Goal: Find specific page/section: Find specific page/section

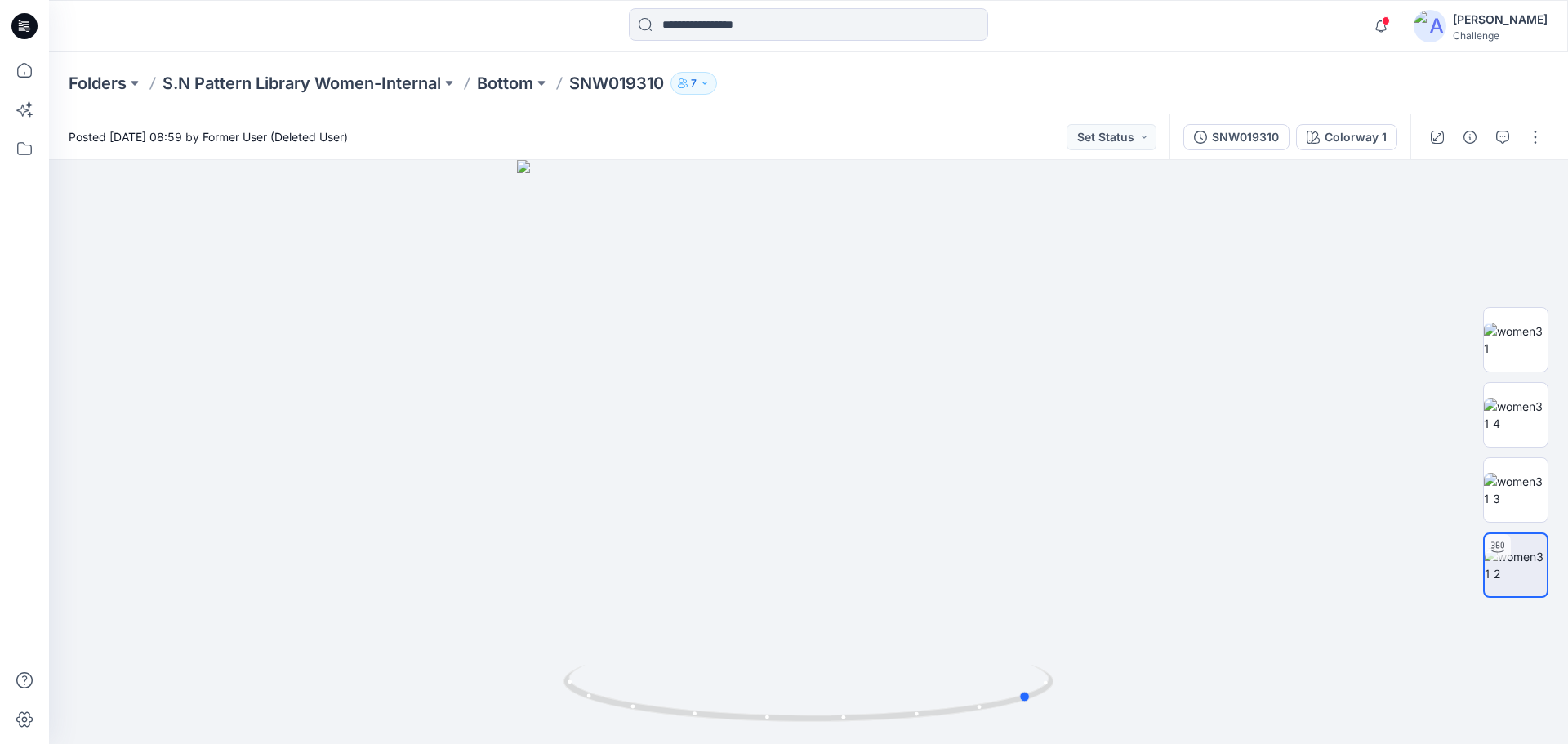
drag, startPoint x: 879, startPoint y: 720, endPoint x: 1029, endPoint y: 752, distance: 153.4
click at [1029, 743] on html "Notifications Your style SNM023720 is ready [DATE] 13:03 Your style SNM023760 i…" at bounding box center [784, 372] width 1568 height 744
drag, startPoint x: 1027, startPoint y: 697, endPoint x: 1072, endPoint y: 673, distance: 51.0
click at [1072, 673] on div at bounding box center [809, 453] width 1519 height 585
drag, startPoint x: 856, startPoint y: 726, endPoint x: 851, endPoint y: 638, distance: 88.1
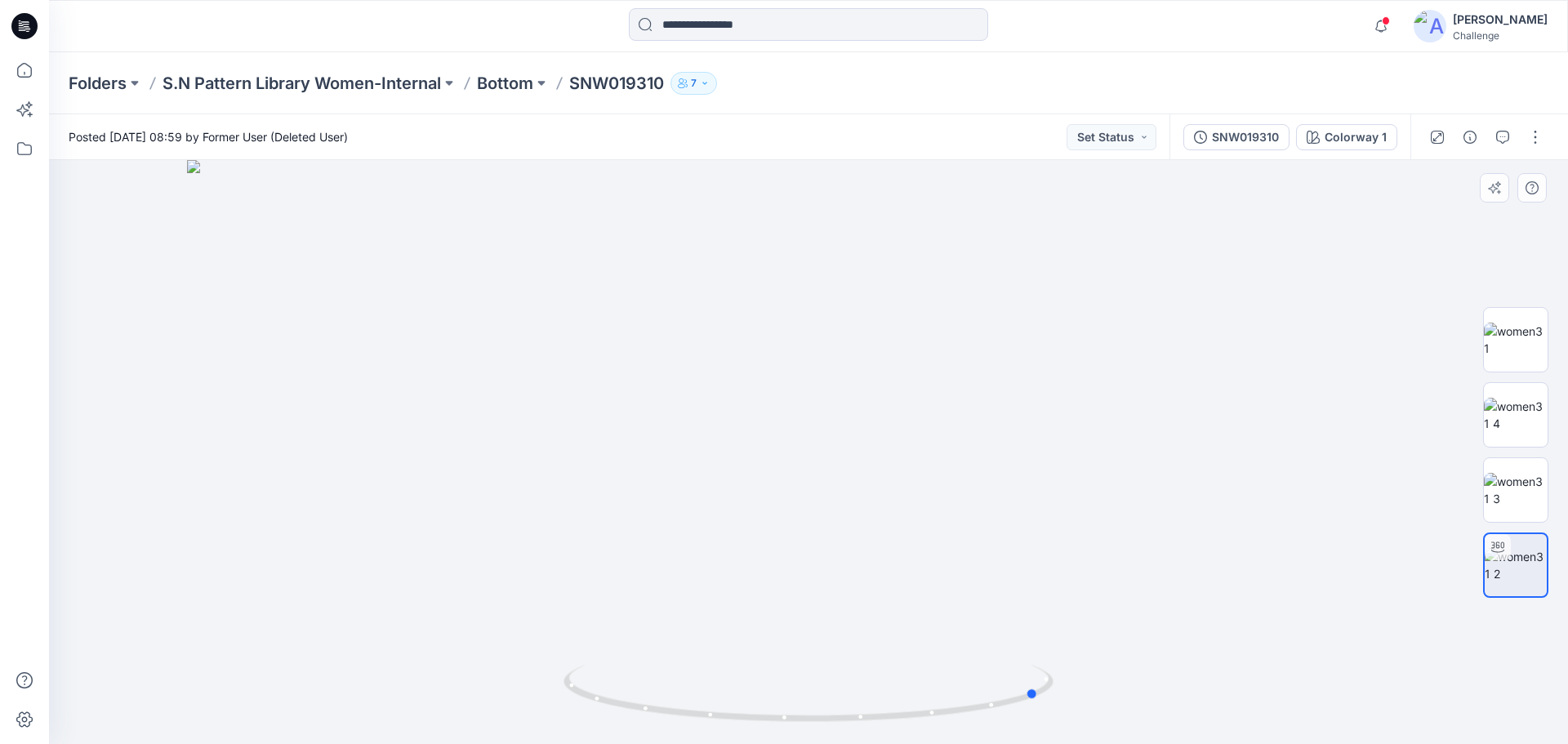
click at [825, 706] on icon at bounding box center [810, 695] width 494 height 61
drag, startPoint x: 826, startPoint y: 645, endPoint x: 839, endPoint y: 356, distance: 289.3
click at [839, 356] on img at bounding box center [816, 314] width 1593 height 859
drag, startPoint x: 810, startPoint y: 722, endPoint x: 636, endPoint y: 502, distance: 280.5
click at [727, 692] on icon at bounding box center [810, 695] width 494 height 61
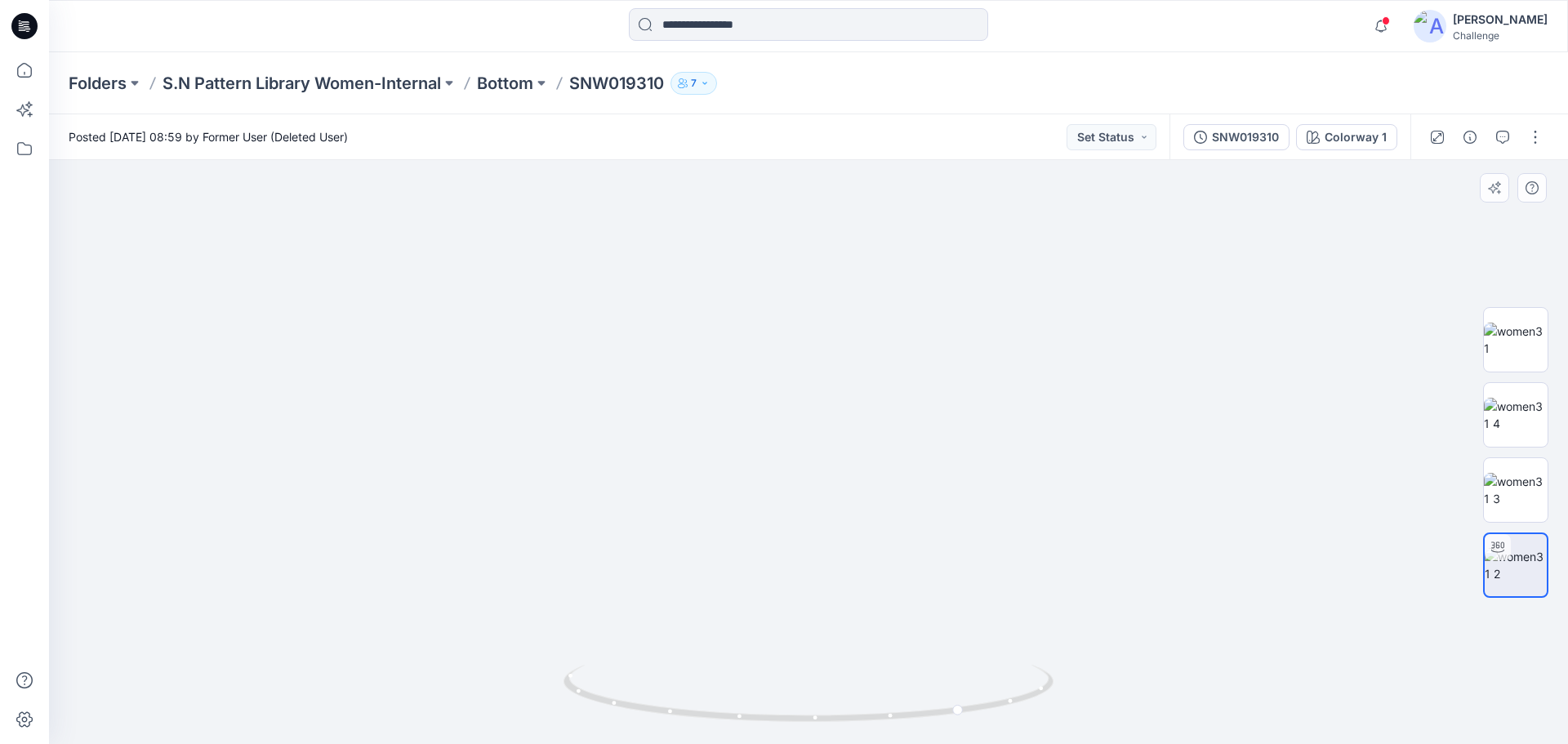
drag, startPoint x: 734, startPoint y: 386, endPoint x: 732, endPoint y: 594, distance: 208.0
click at [871, 567] on img at bounding box center [845, 398] width 1593 height 692
drag, startPoint x: 782, startPoint y: 728, endPoint x: 791, endPoint y: 700, distance: 29.4
click at [791, 700] on div at bounding box center [808, 703] width 490 height 82
drag, startPoint x: 998, startPoint y: 585, endPoint x: 909, endPoint y: 573, distance: 89.8
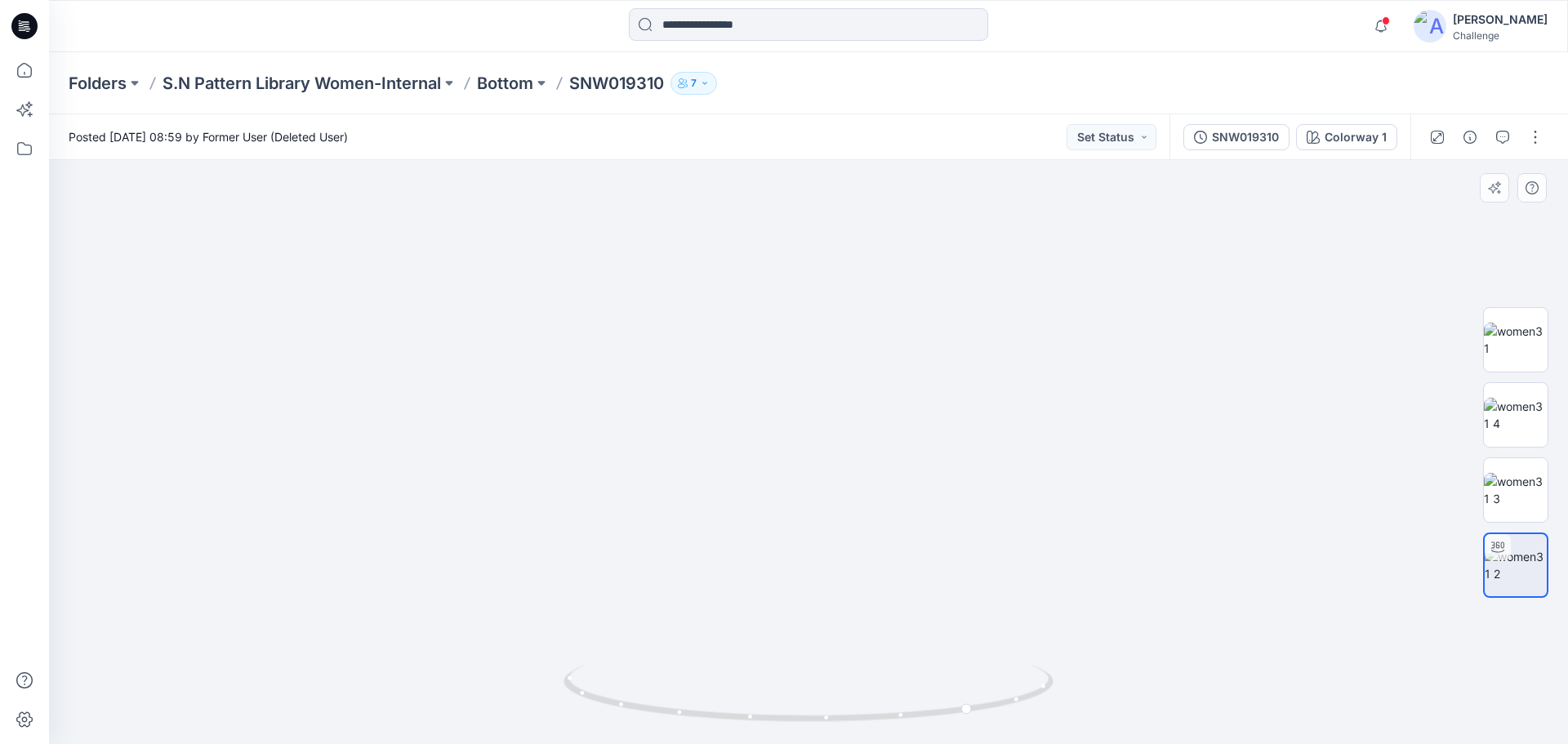
click at [909, 573] on img at bounding box center [808, 414] width 1181 height 660
drag, startPoint x: 920, startPoint y: 603, endPoint x: 845, endPoint y: 584, distance: 77.4
click at [845, 584] on img at bounding box center [808, 406] width 1181 height 675
drag, startPoint x: 849, startPoint y: 597, endPoint x: 833, endPoint y: 596, distance: 16.0
click at [833, 596] on img at bounding box center [808, 410] width 1181 height 668
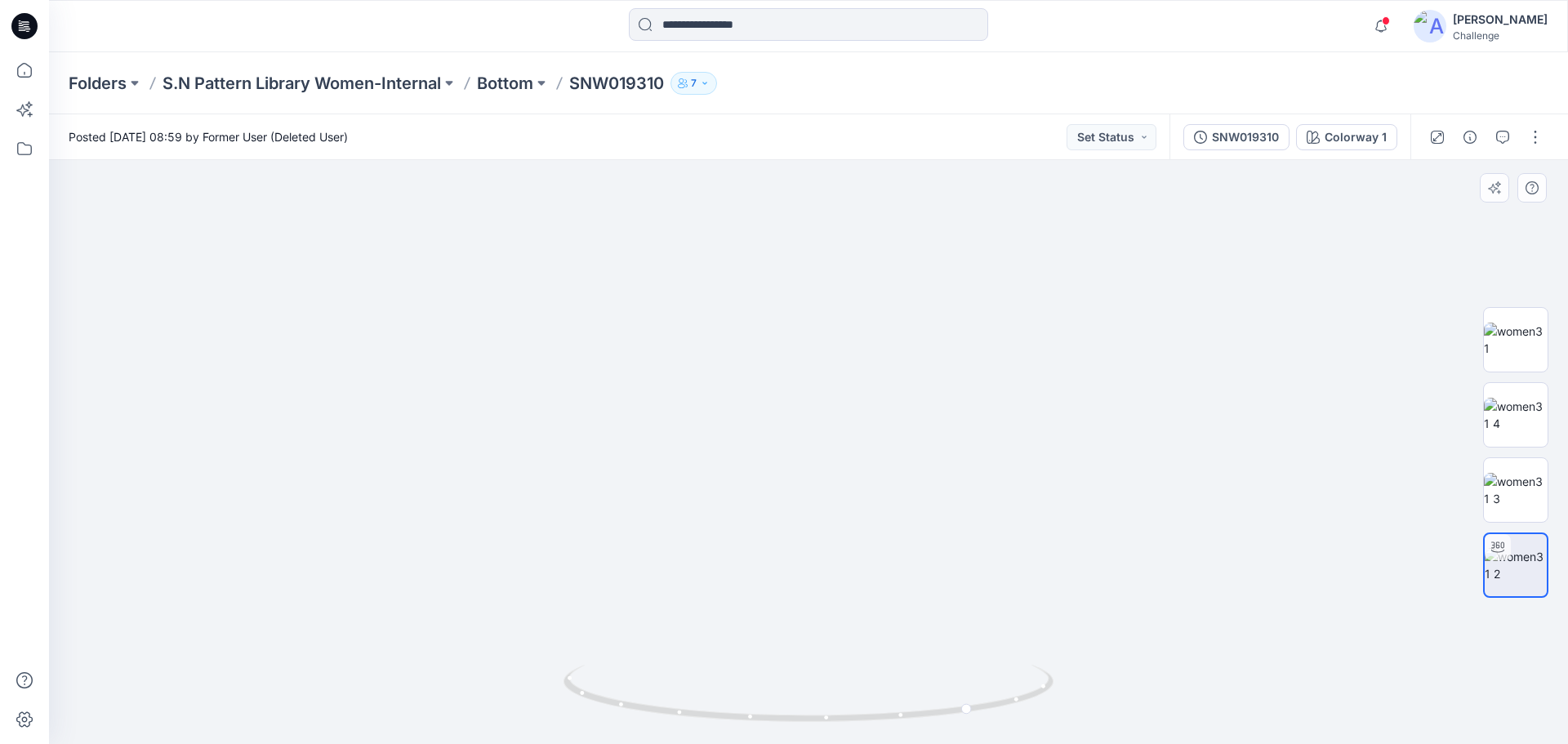
drag, startPoint x: 850, startPoint y: 590, endPoint x: 813, endPoint y: 581, distance: 38.1
click at [813, 581] on img at bounding box center [808, 405] width 1181 height 678
drag, startPoint x: 968, startPoint y: 716, endPoint x: 1218, endPoint y: 698, distance: 250.6
click at [1218, 698] on div at bounding box center [809, 453] width 1519 height 585
drag, startPoint x: 738, startPoint y: 722, endPoint x: 426, endPoint y: 632, distance: 324.7
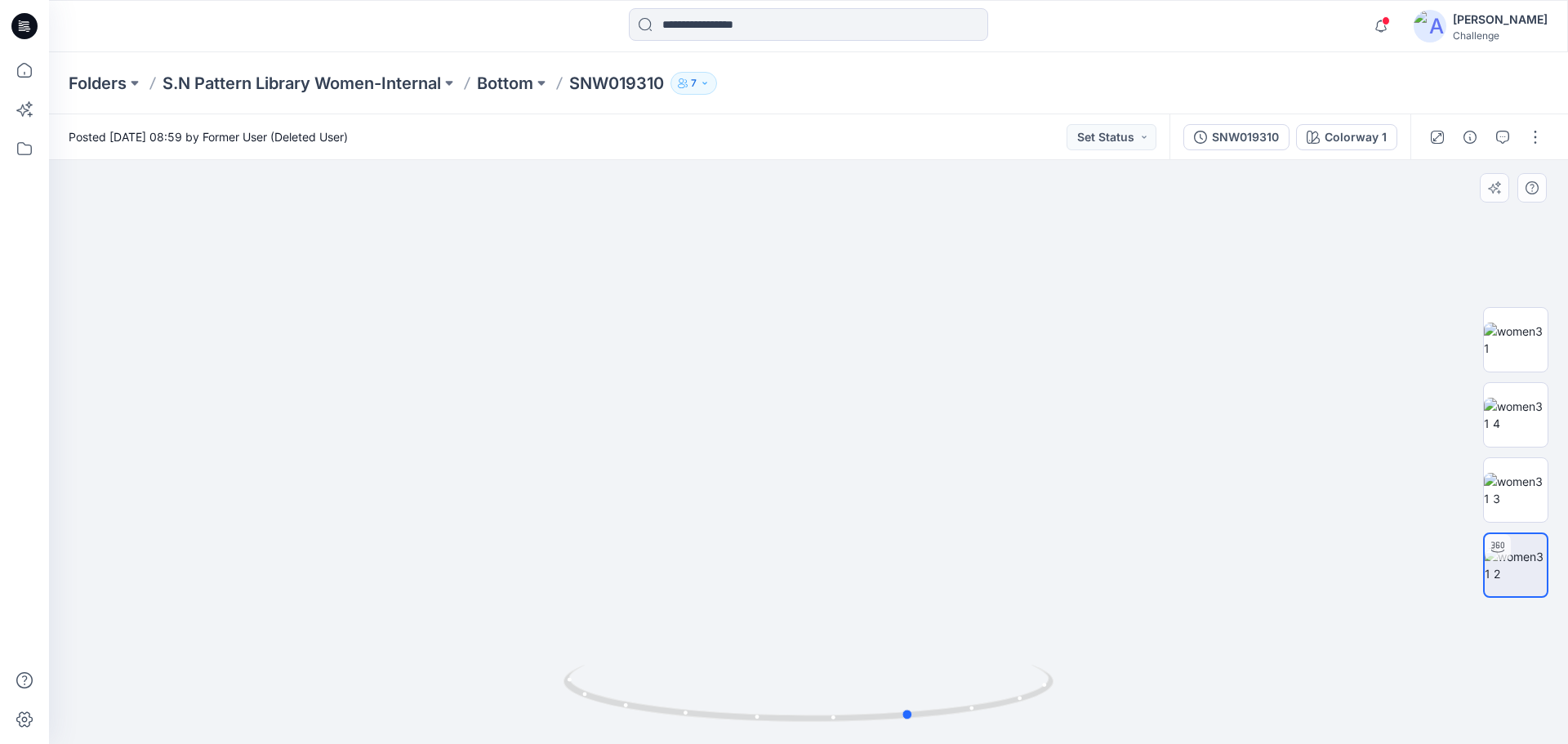
click at [426, 632] on div at bounding box center [809, 453] width 1519 height 585
drag, startPoint x: 912, startPoint y: 723, endPoint x: 1045, endPoint y: 755, distance: 136.8
click at [1045, 743] on html "Notifications Your style SNM023720 is ready [DATE] 13:03 Your style SNM023760 i…" at bounding box center [784, 372] width 1568 height 744
drag, startPoint x: 833, startPoint y: 493, endPoint x: 797, endPoint y: 352, distance: 145.5
click at [797, 352] on img at bounding box center [808, 333] width 1181 height 822
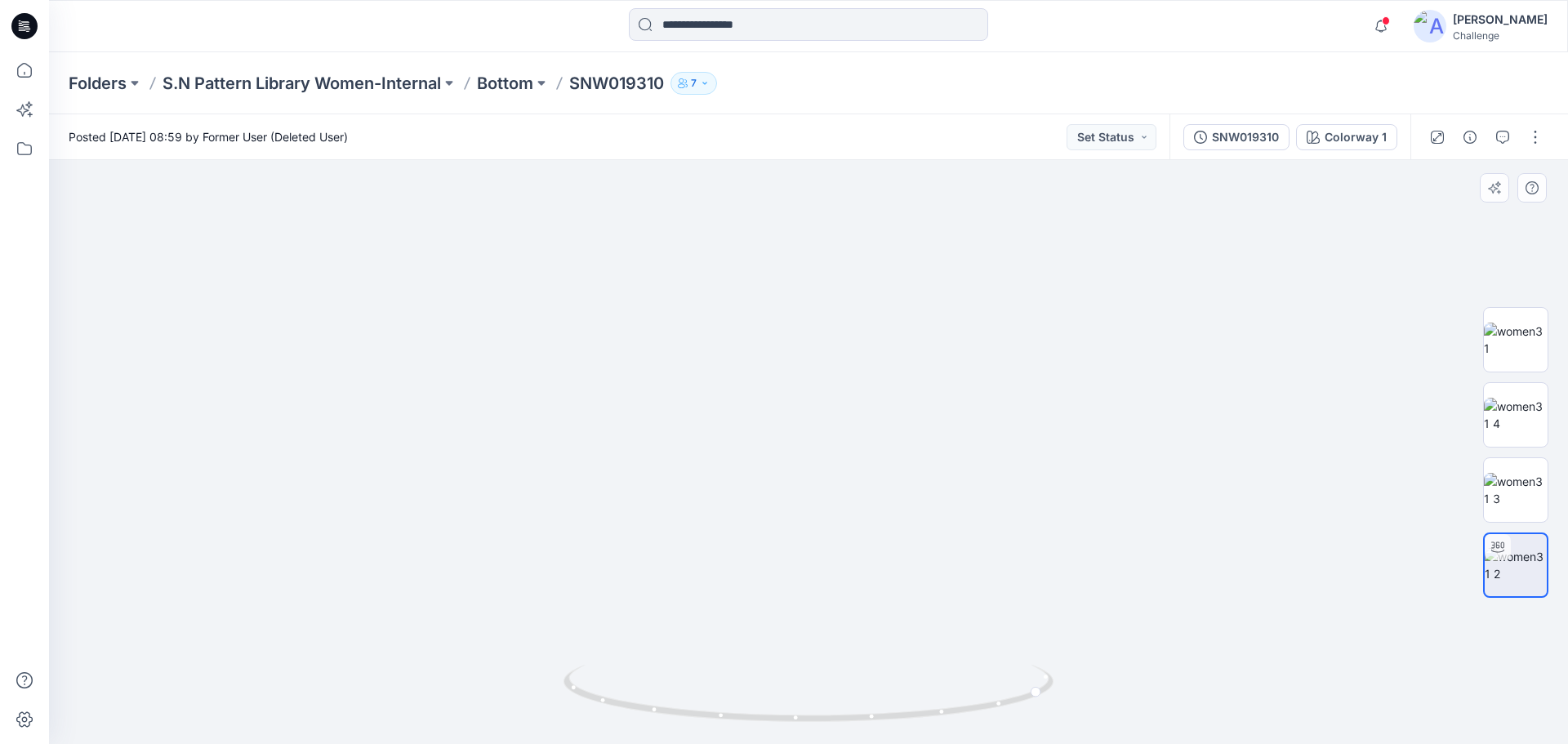
drag, startPoint x: 822, startPoint y: 468, endPoint x: 822, endPoint y: 431, distance: 37.0
click at [822, 431] on img at bounding box center [808, 317] width 1181 height 853
drag, startPoint x: 822, startPoint y: 431, endPoint x: 811, endPoint y: 464, distance: 34.8
click at [811, 464] on img at bounding box center [808, 327] width 1181 height 834
drag, startPoint x: 828, startPoint y: 427, endPoint x: 799, endPoint y: 519, distance: 96.5
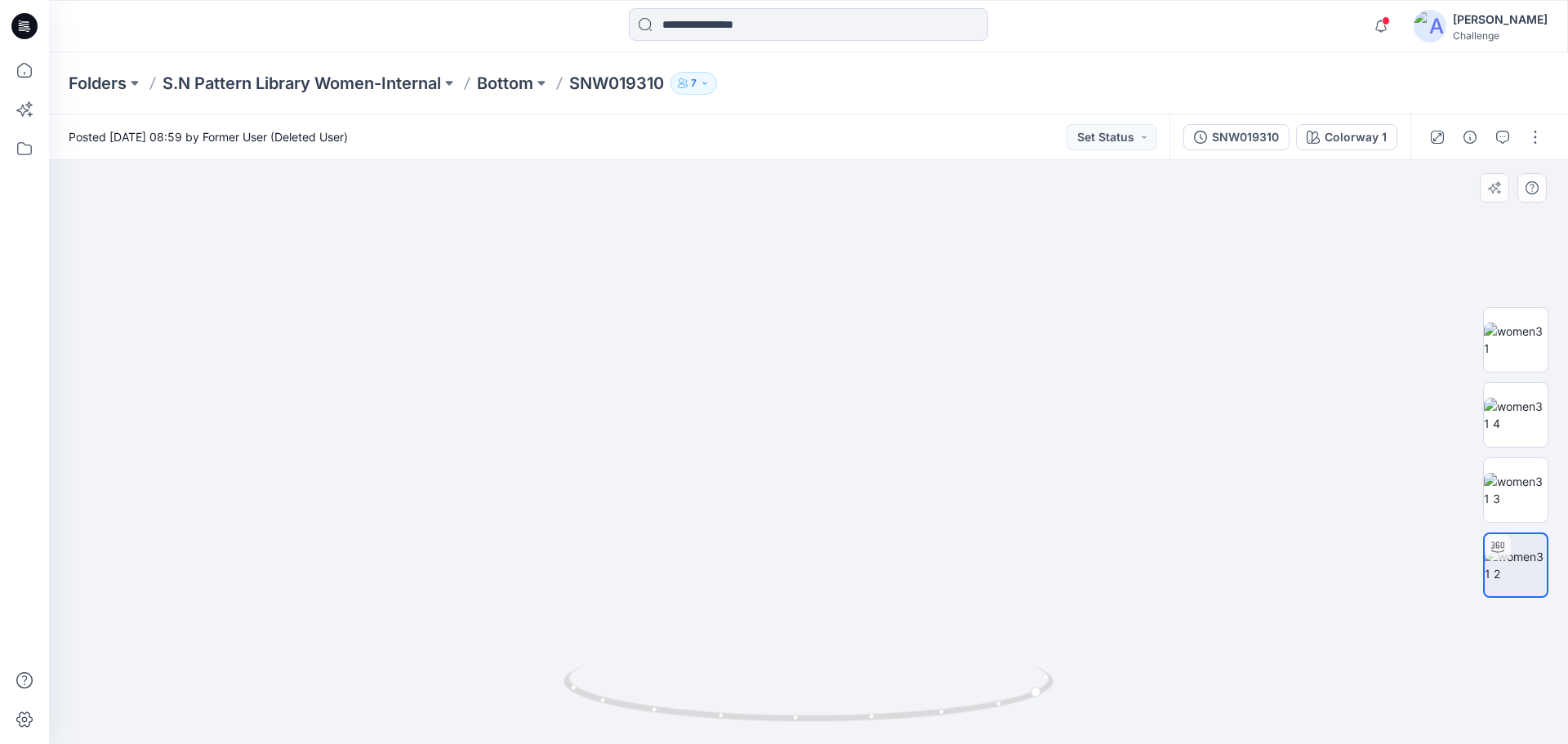
click at [802, 547] on img at bounding box center [808, 373] width 1181 height 743
drag, startPoint x: 873, startPoint y: 725, endPoint x: 935, endPoint y: 502, distance: 231.5
click at [721, 743] on html "Notifications Your style SNM023720 is ready [DATE] 13:03 Your style SNM023760 i…" at bounding box center [784, 372] width 1568 height 744
drag, startPoint x: 887, startPoint y: 715, endPoint x: 829, endPoint y: 716, distance: 58.0
click at [829, 716] on circle at bounding box center [833, 717] width 10 height 10
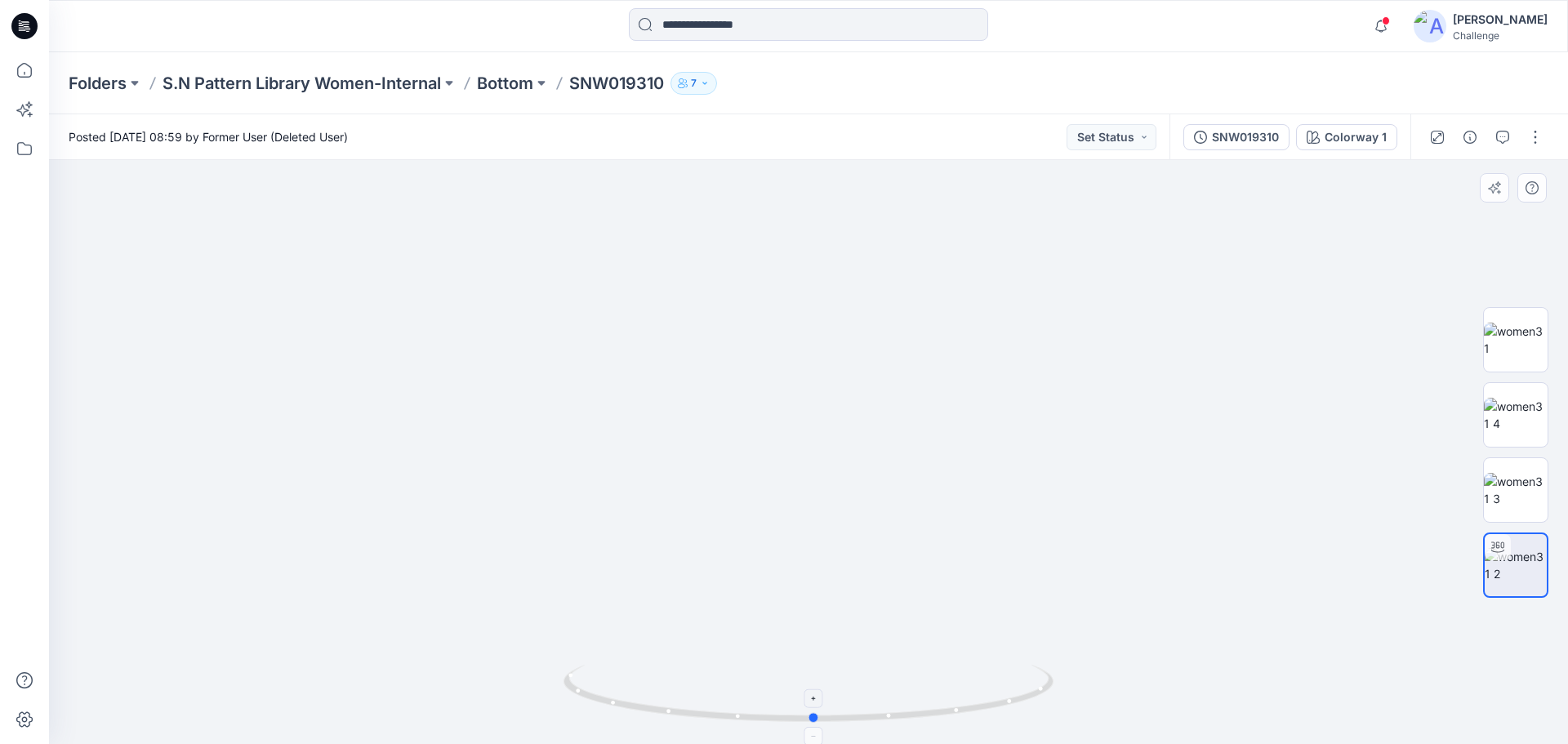
drag, startPoint x: 883, startPoint y: 725, endPoint x: 864, endPoint y: 695, distance: 35.5
click at [864, 695] on icon at bounding box center [810, 695] width 494 height 61
drag, startPoint x: 871, startPoint y: 727, endPoint x: 785, endPoint y: 710, distance: 87.7
click at [785, 710] on div at bounding box center [808, 703] width 490 height 82
drag, startPoint x: 729, startPoint y: 717, endPoint x: 691, endPoint y: 714, distance: 38.1
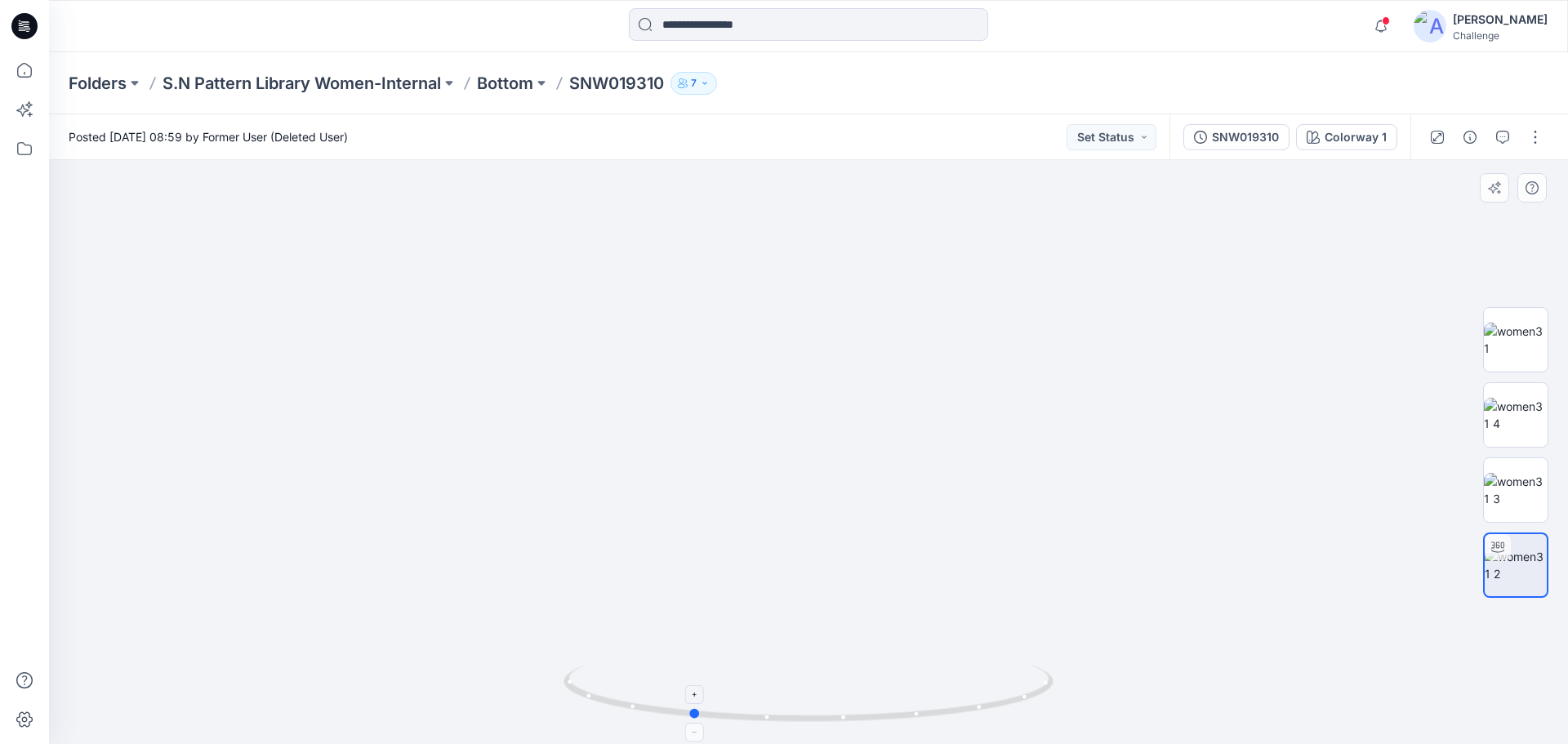
click at [691, 714] on circle at bounding box center [694, 714] width 10 height 10
drag, startPoint x: 699, startPoint y: 716, endPoint x: 979, endPoint y: 725, distance: 280.1
click at [979, 725] on icon at bounding box center [810, 695] width 494 height 61
drag, startPoint x: 572, startPoint y: 82, endPoint x: 667, endPoint y: 86, distance: 95.1
click at [664, 86] on p "SNW019310" at bounding box center [616, 82] width 94 height 23
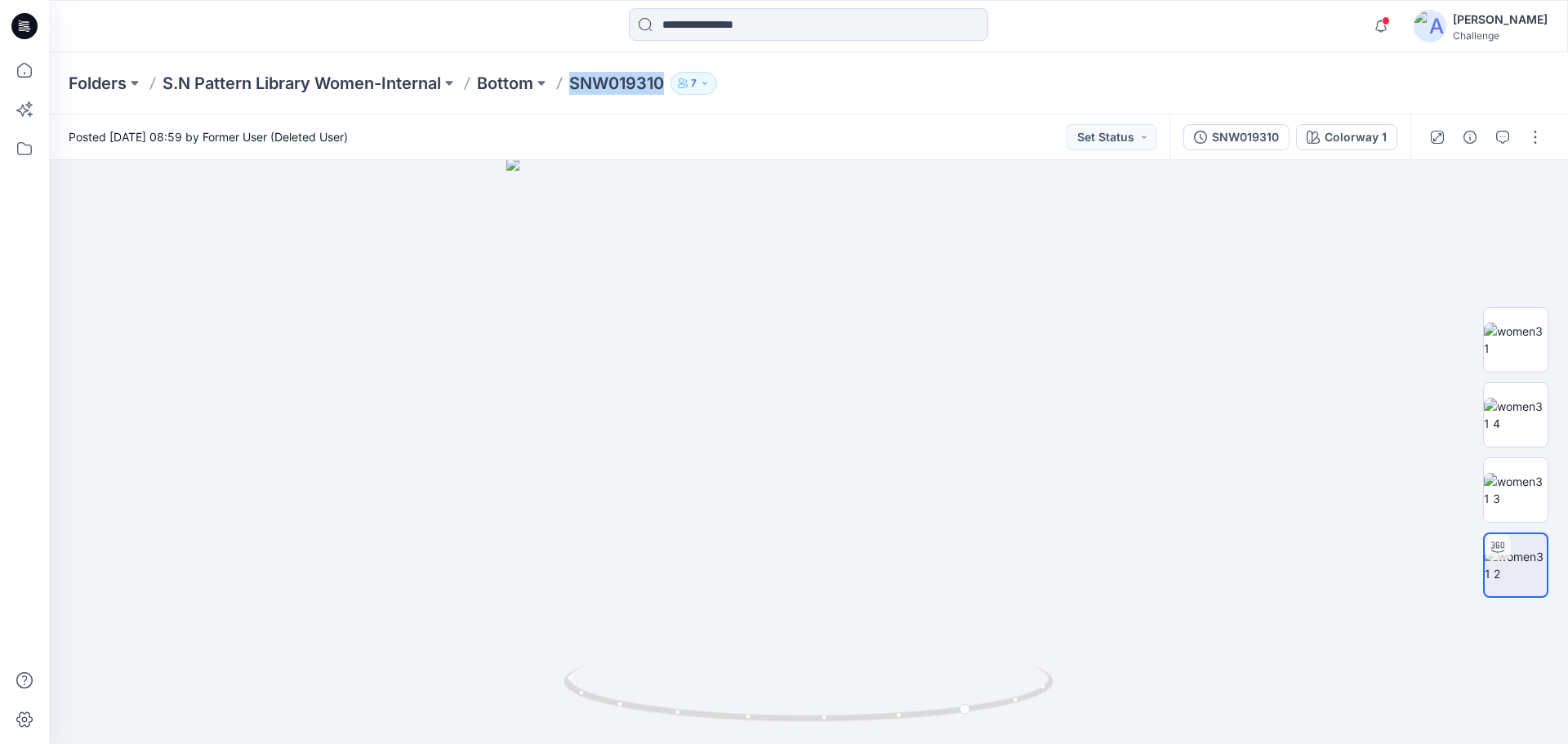
copy p "SNW019310"
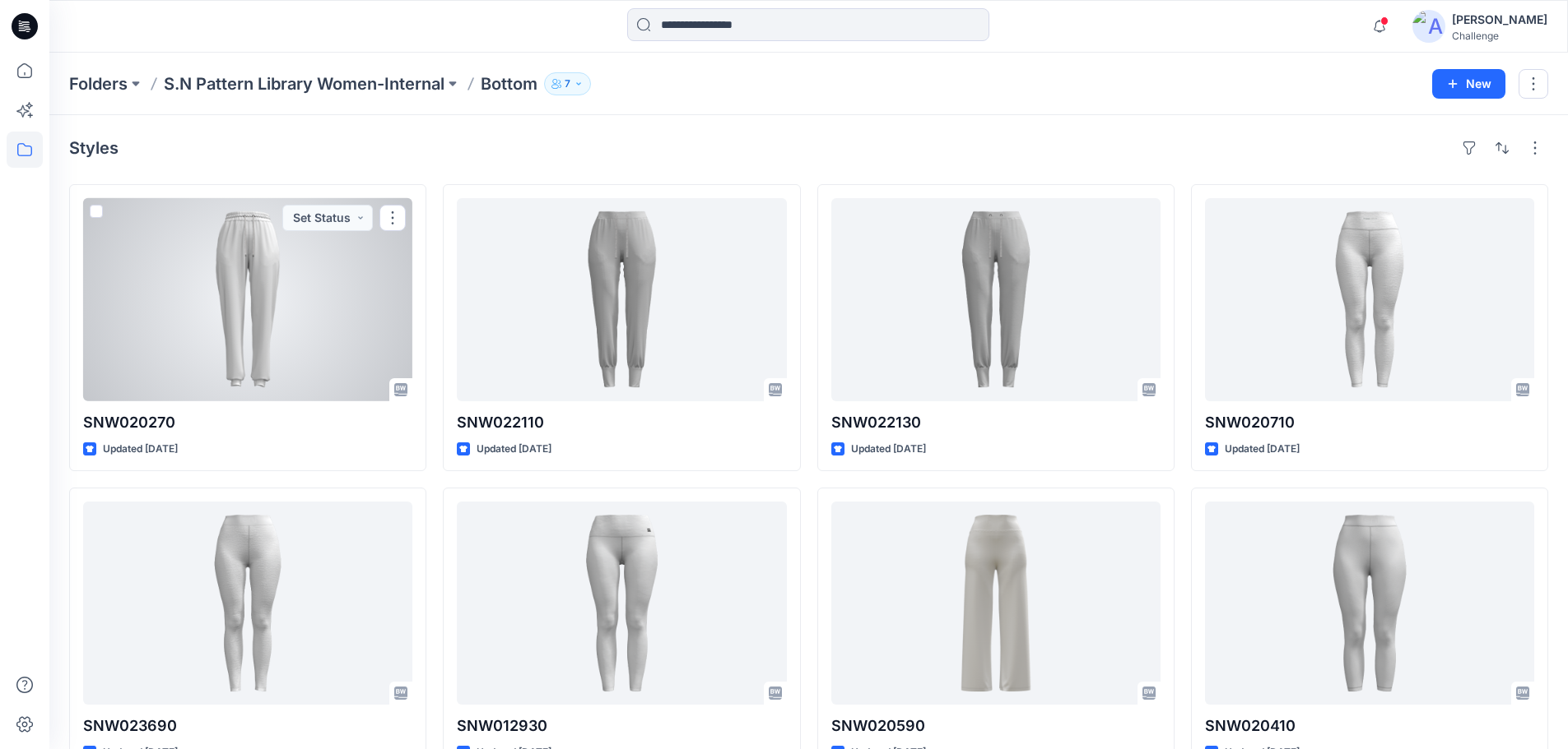
click at [321, 275] on div at bounding box center [247, 300] width 329 height 203
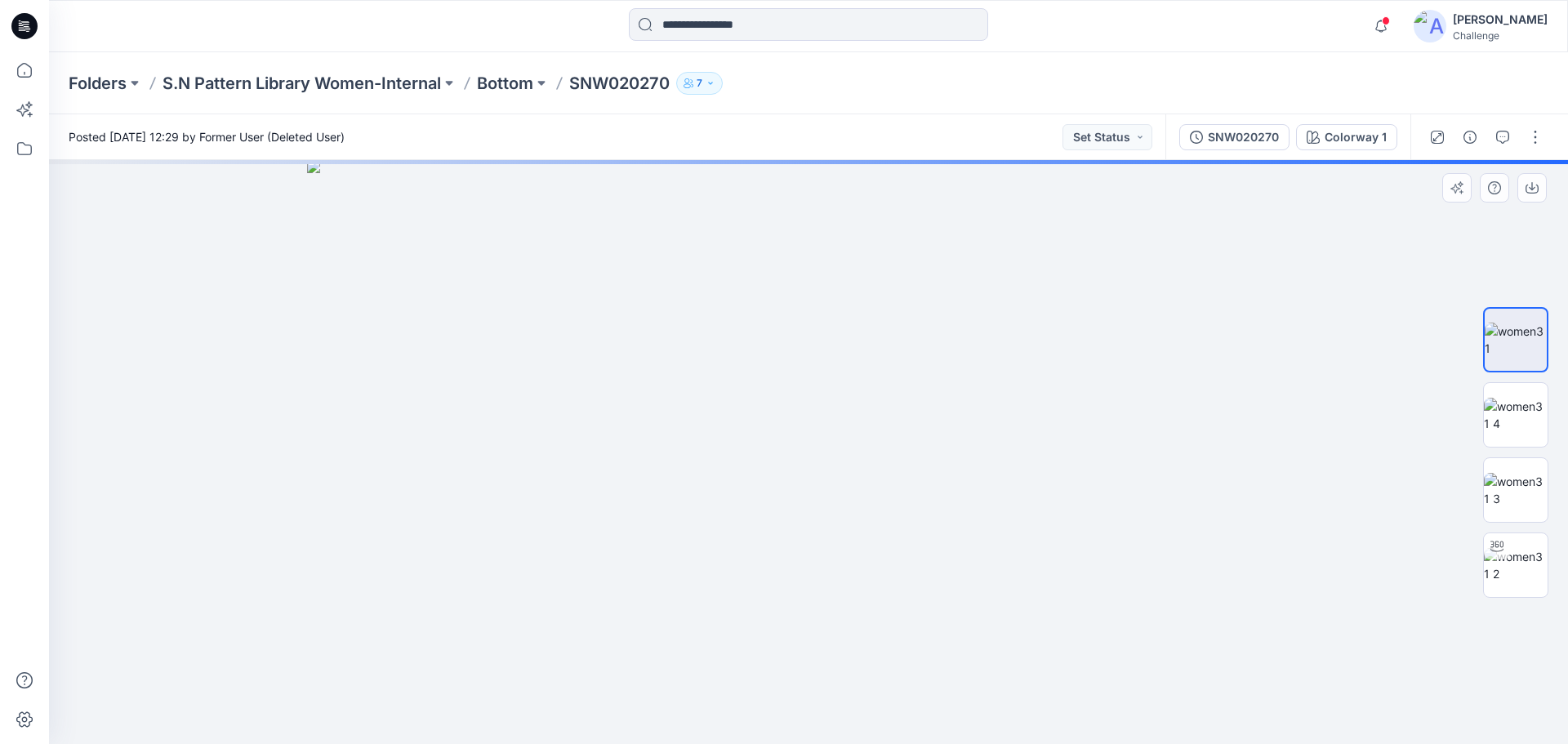
drag, startPoint x: 841, startPoint y: 330, endPoint x: 857, endPoint y: 527, distance: 197.6
click at [857, 527] on img at bounding box center [808, 453] width 1003 height 585
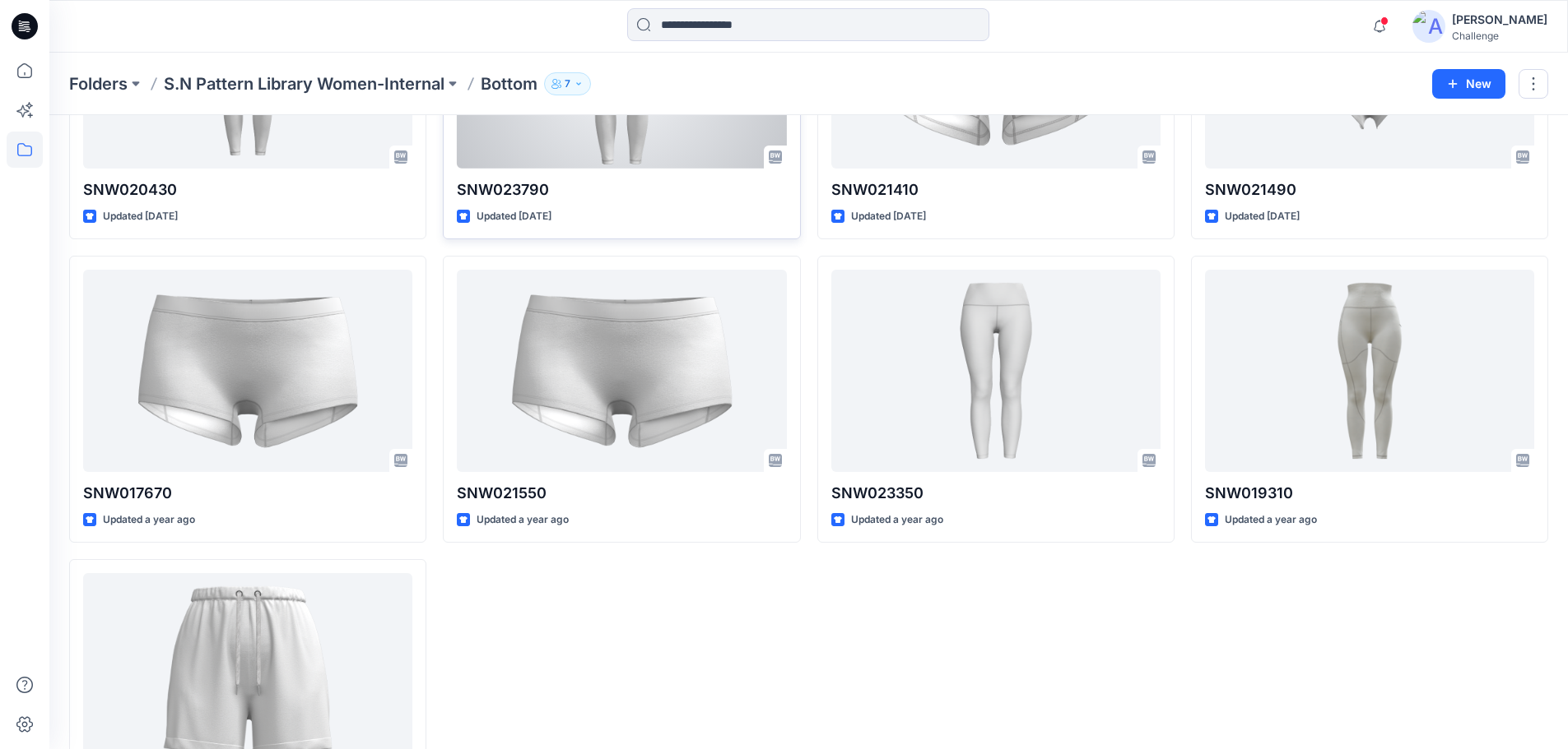
scroll to position [957, 0]
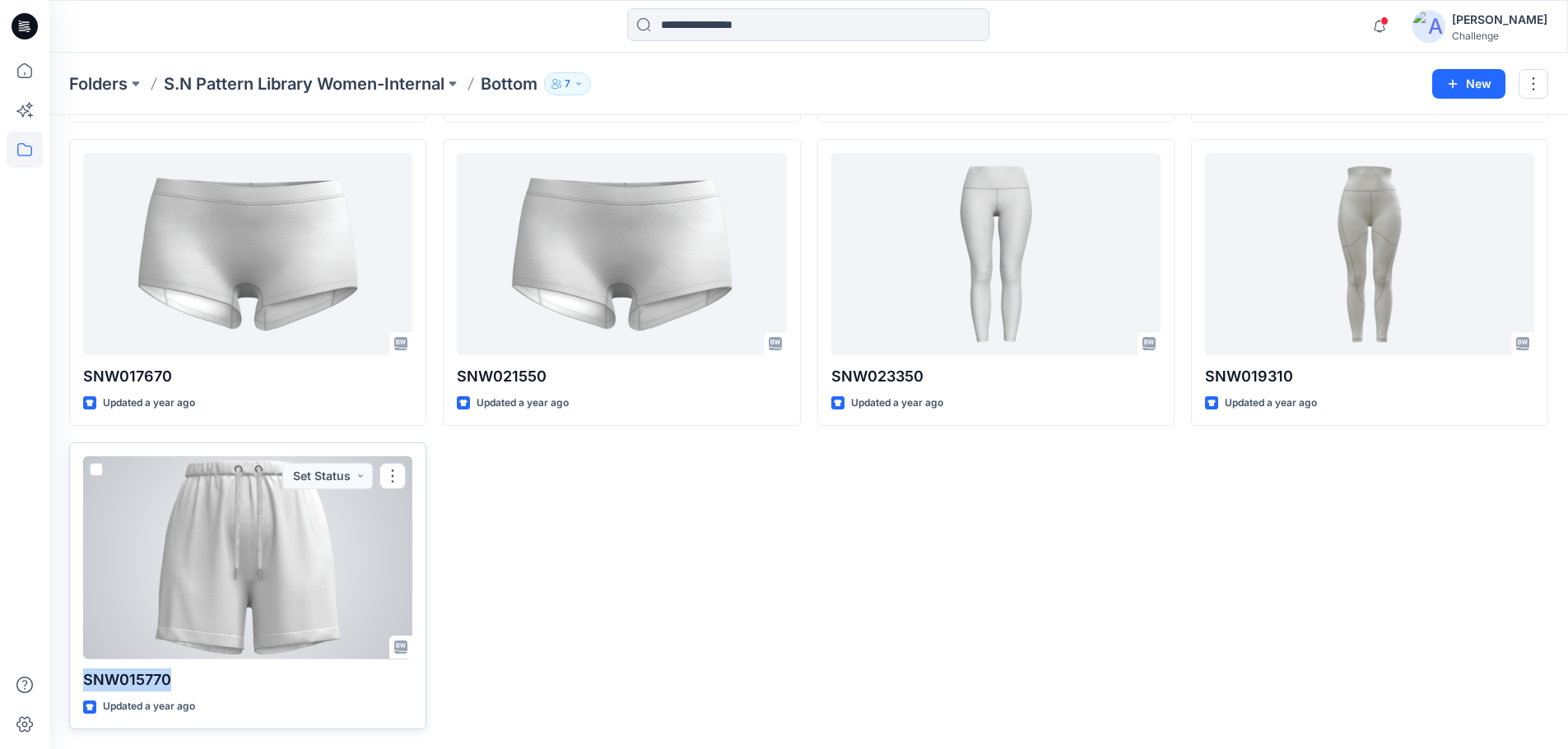
drag, startPoint x: 176, startPoint y: 680, endPoint x: 77, endPoint y: 680, distance: 99.0
click at [77, 680] on div "SNW015770 Updated a year ago Set Status" at bounding box center [247, 586] width 357 height 287
copy p "SNW015770"
click at [328, 517] on div at bounding box center [247, 558] width 329 height 203
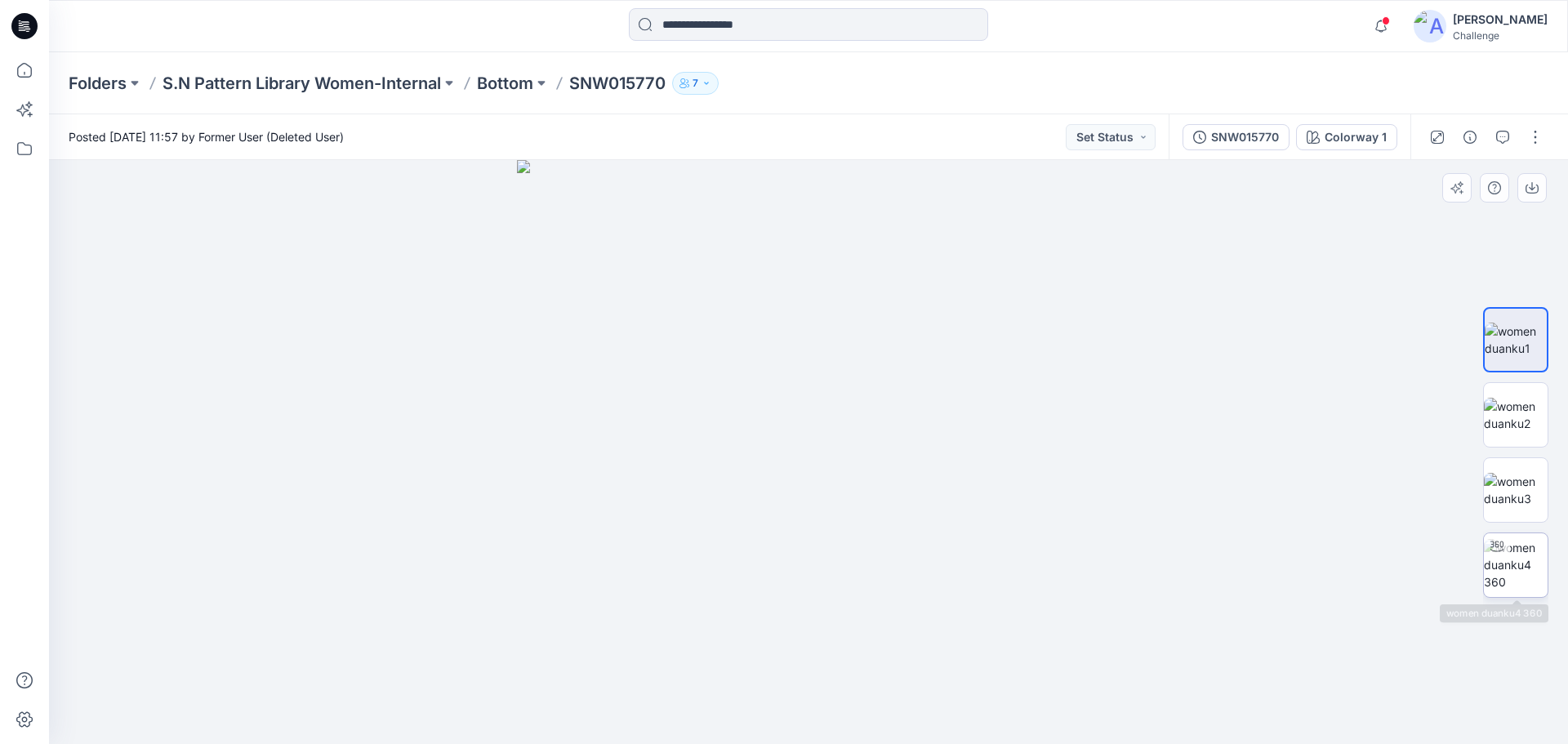
click at [1508, 545] on div at bounding box center [1497, 546] width 27 height 27
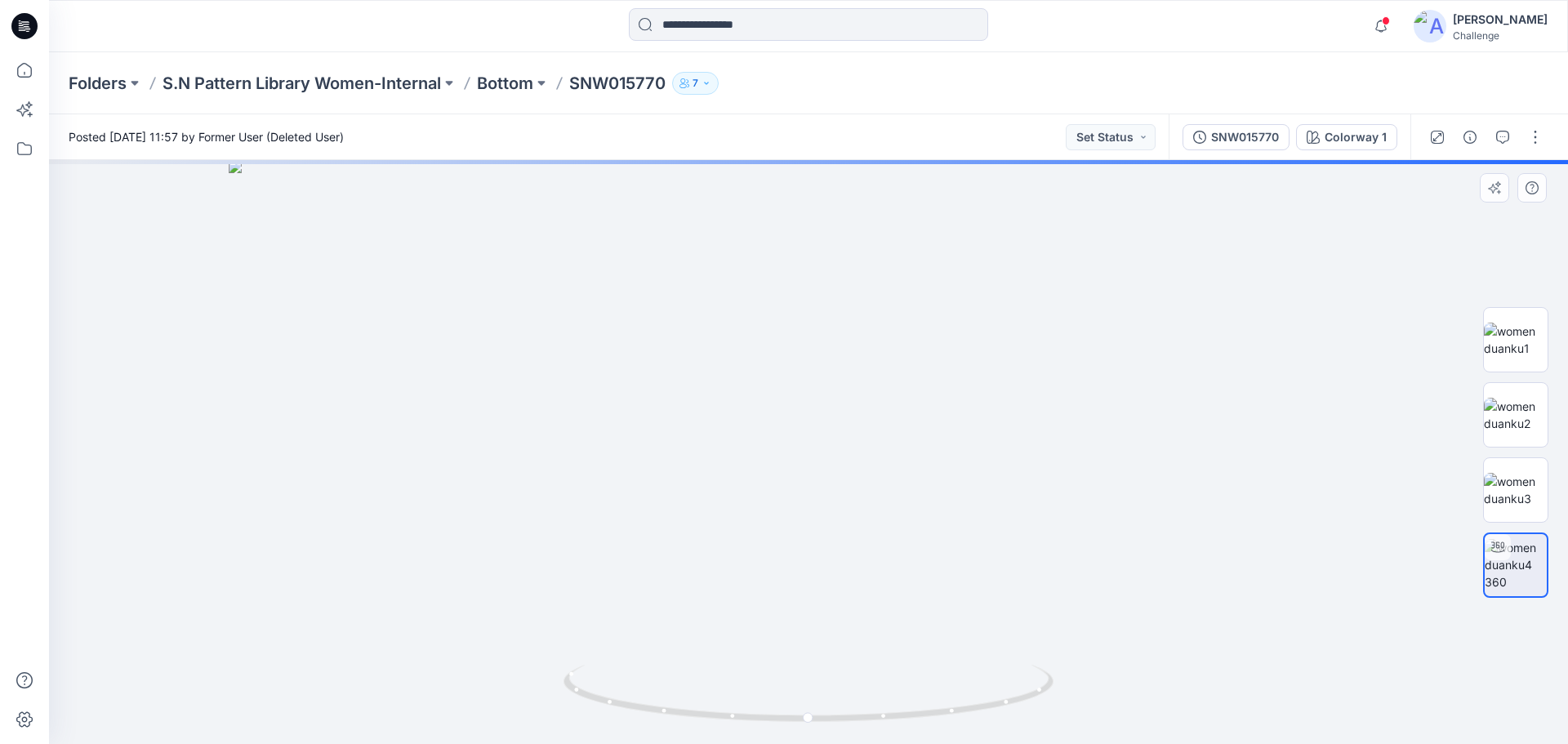
drag, startPoint x: 844, startPoint y: 301, endPoint x: 864, endPoint y: 731, distance: 430.5
click at [864, 742] on div at bounding box center [809, 453] width 1519 height 585
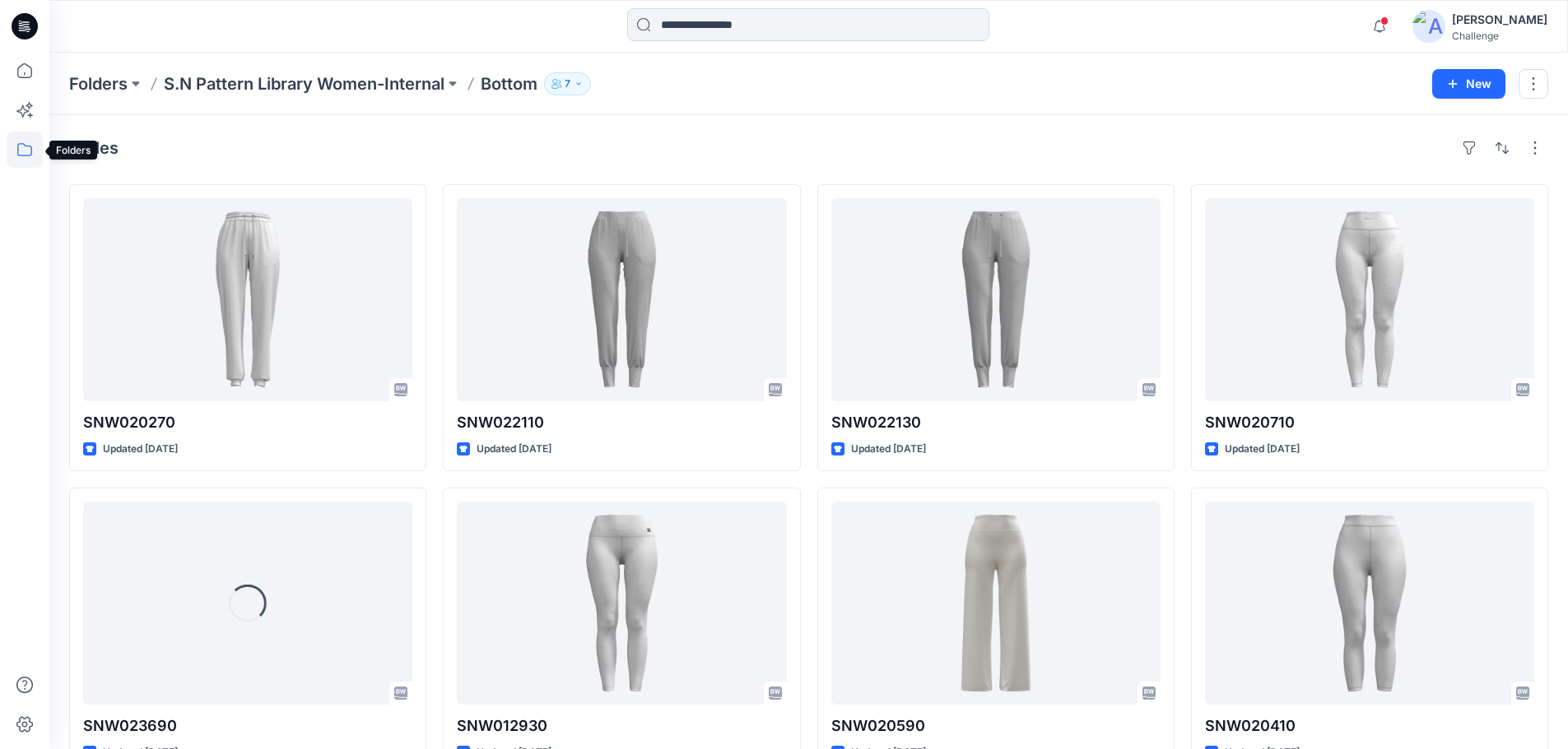
click at [30, 147] on icon at bounding box center [25, 149] width 15 height 13
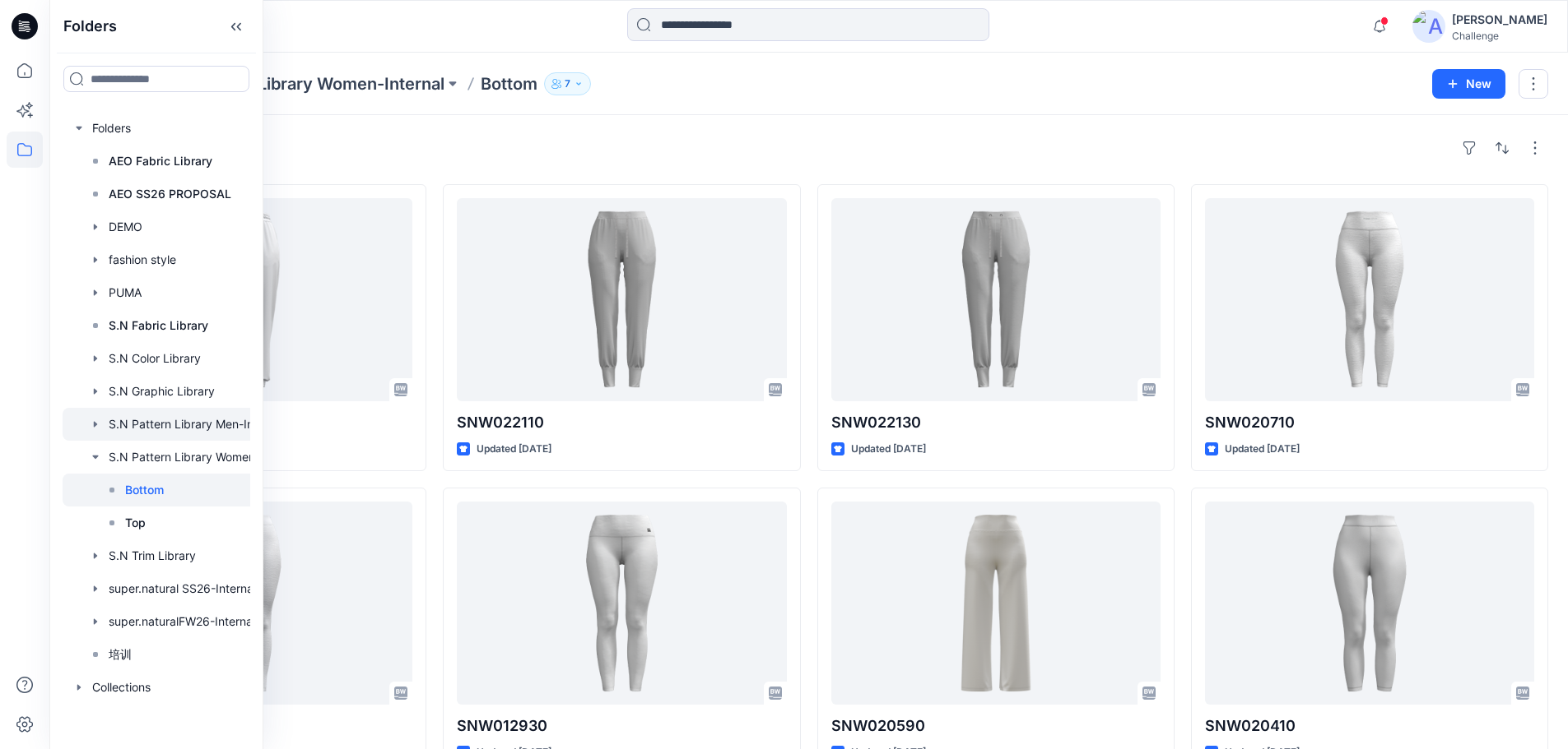
click at [186, 430] on div at bounding box center [178, 424] width 231 height 33
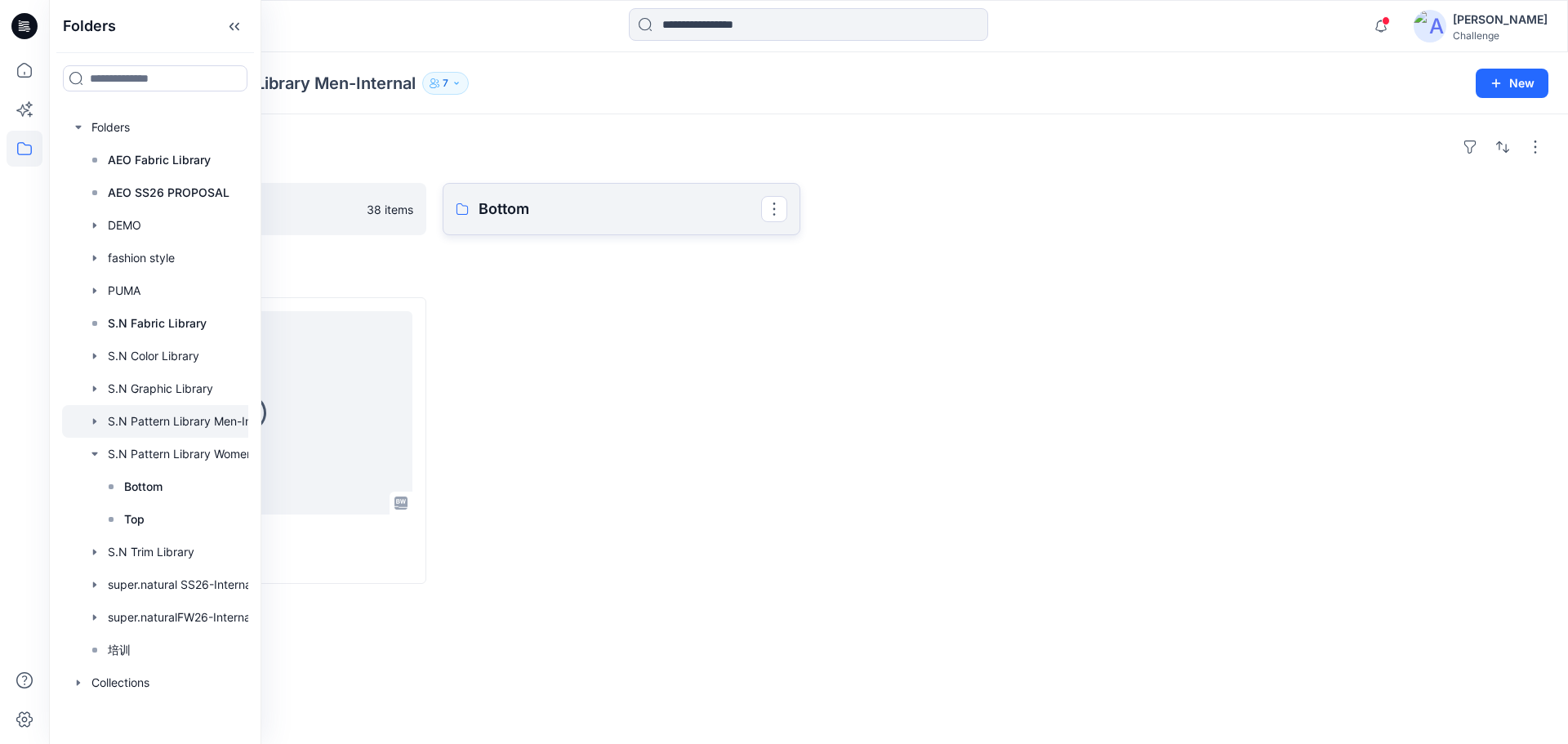
click at [517, 210] on p "Bottom" at bounding box center [620, 209] width 283 height 23
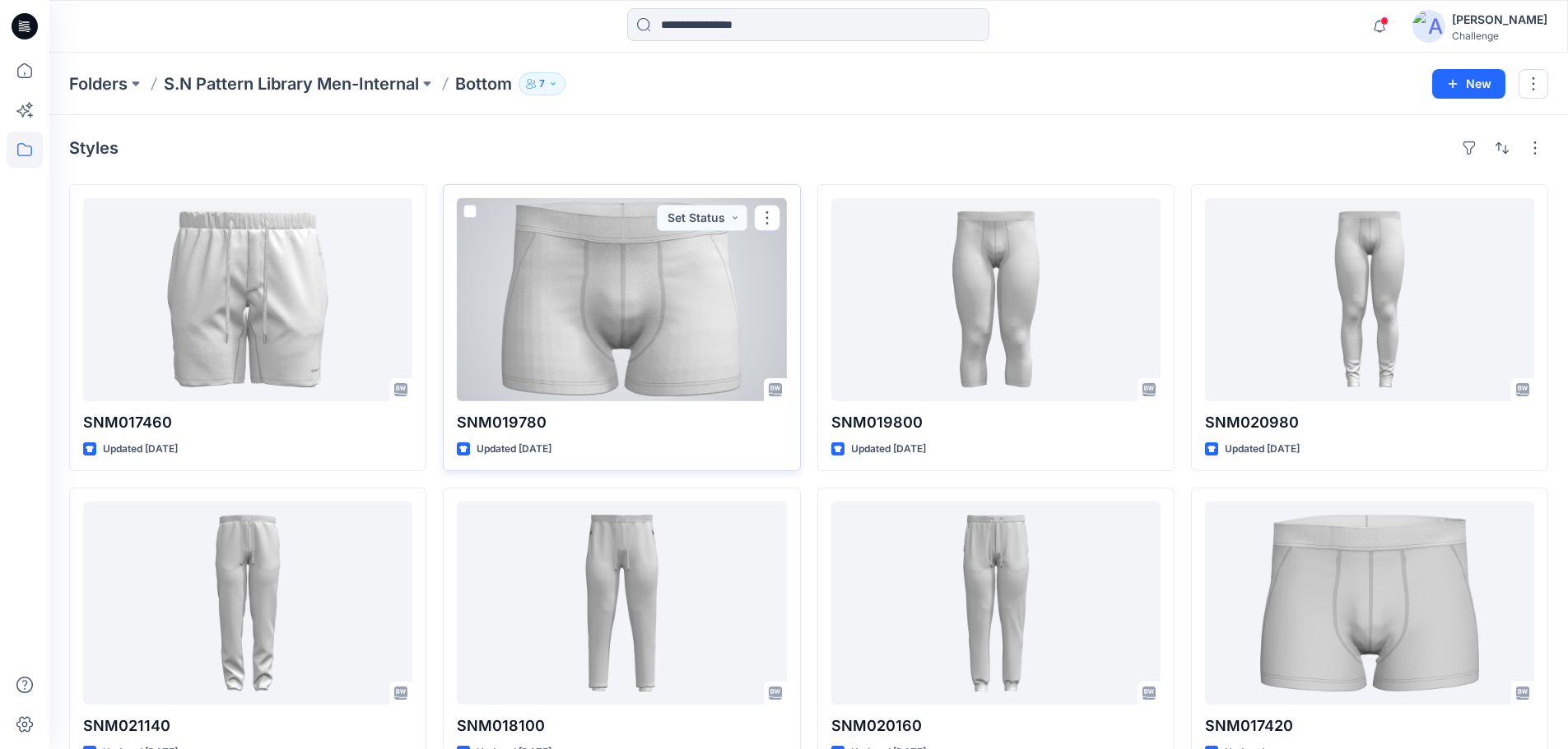
scroll to position [45, 0]
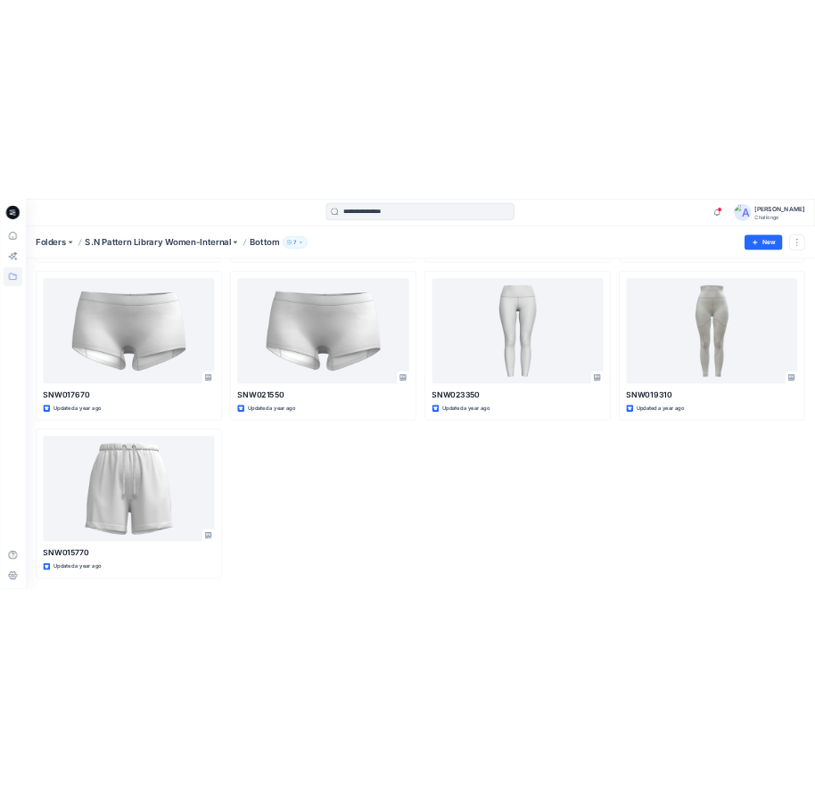
scroll to position [1525, 0]
